Goal: Task Accomplishment & Management: Manage account settings

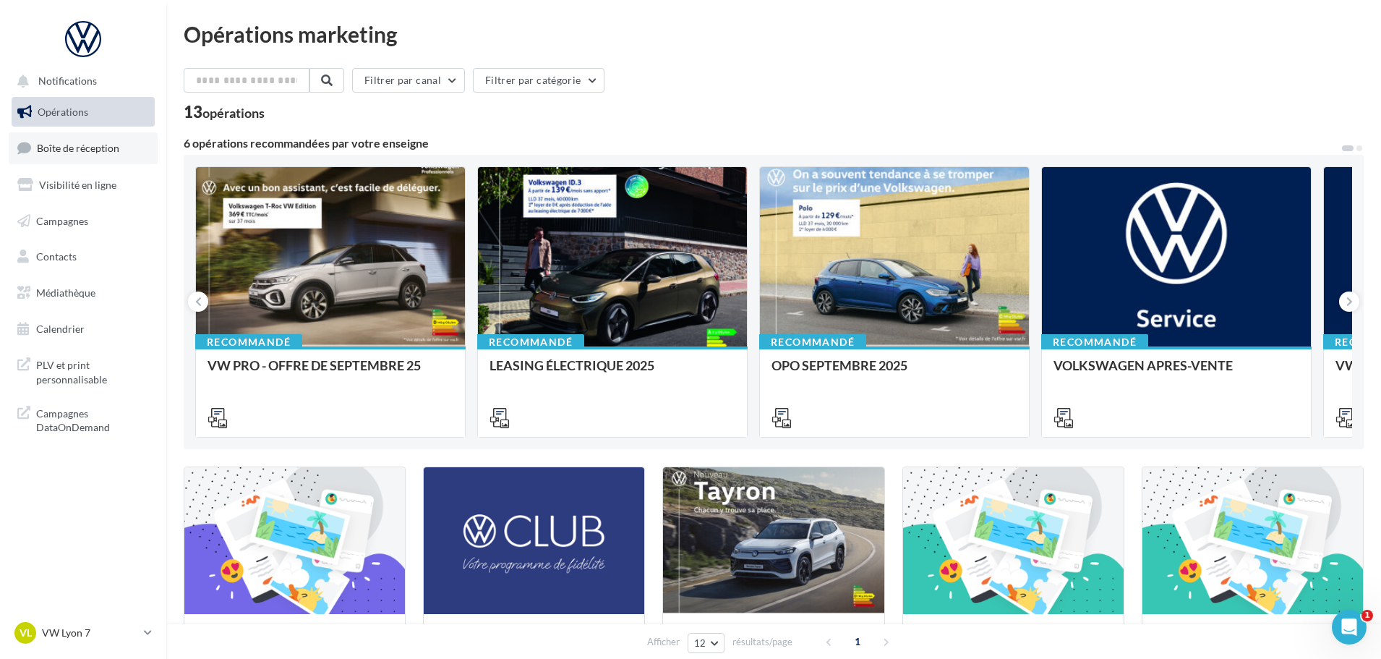
drag, startPoint x: 100, startPoint y: 127, endPoint x: 103, endPoint y: 136, distance: 8.9
click at [100, 127] on ul "Opérations Boîte de réception Visibilité en ligne Campagnes Contacts Médiathèqu…" at bounding box center [83, 220] width 155 height 259
click at [103, 137] on link "Boîte de réception" at bounding box center [83, 147] width 149 height 31
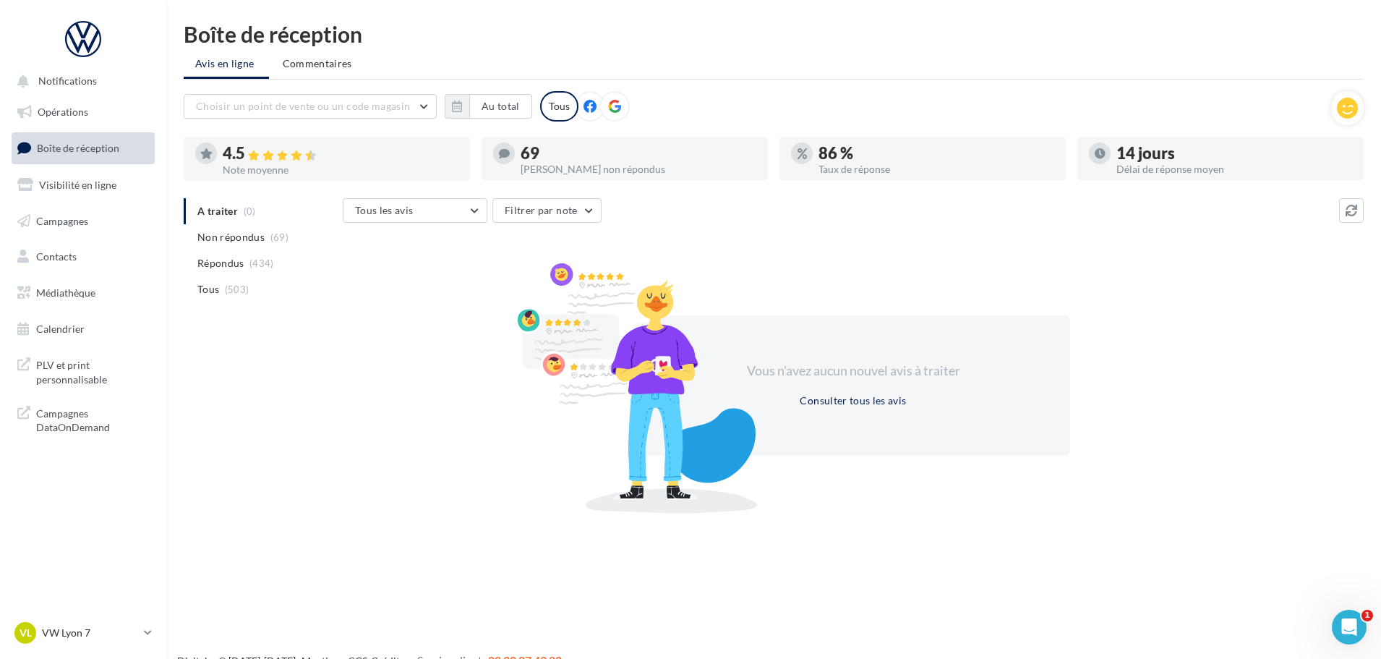
drag, startPoint x: 94, startPoint y: 630, endPoint x: 94, endPoint y: 617, distance: 12.3
click at [94, 629] on p "VW Lyon 7" at bounding box center [90, 632] width 96 height 14
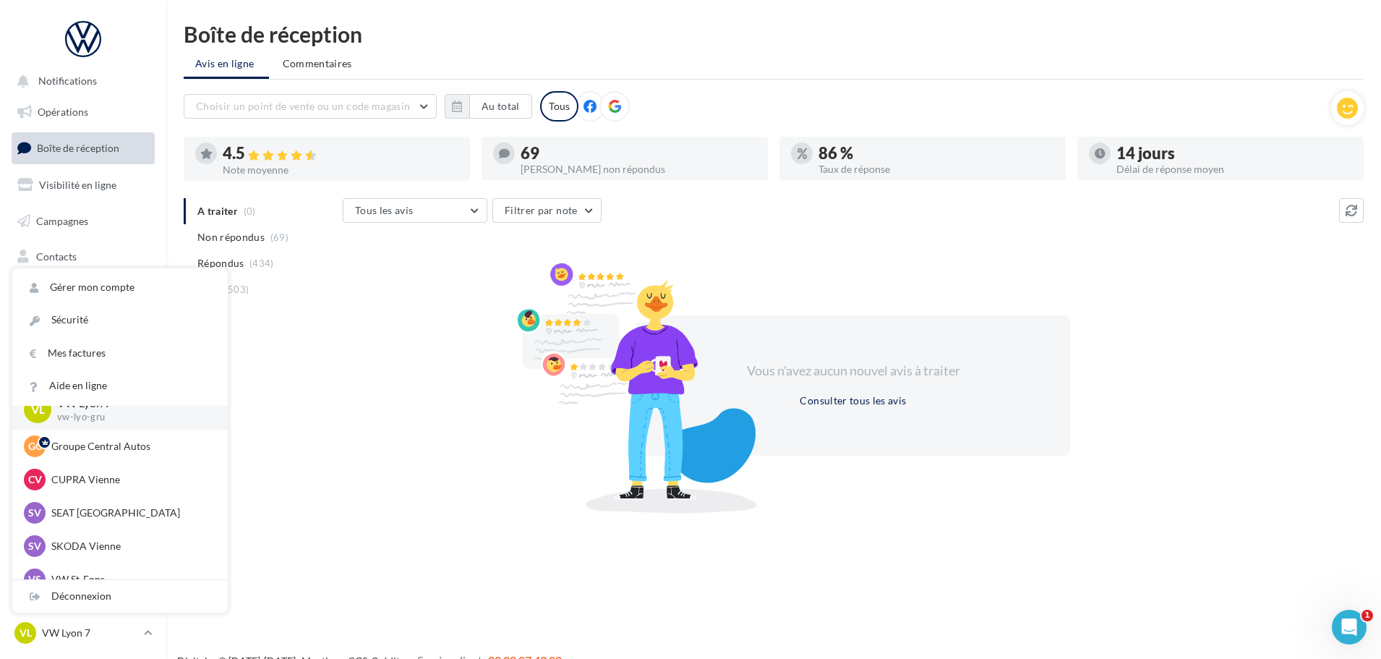
scroll to position [72, 0]
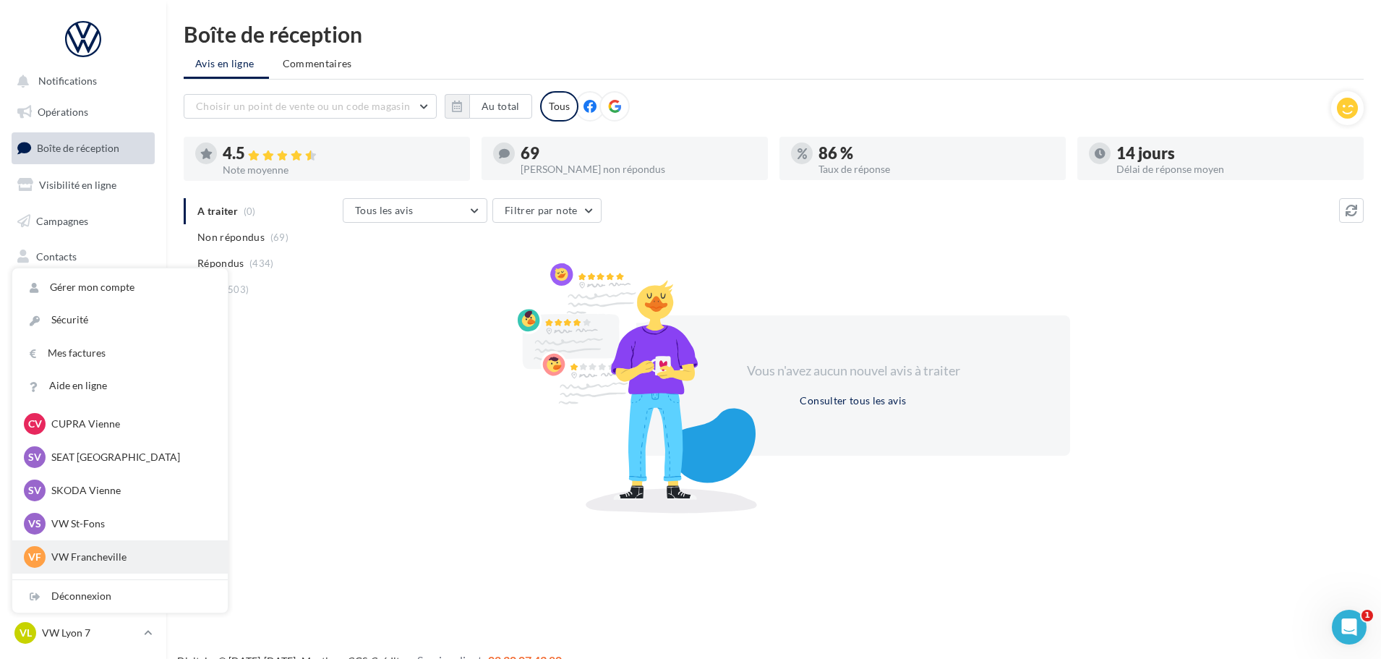
click at [106, 557] on p "VW Francheville" at bounding box center [130, 556] width 159 height 14
